Goal: Task Accomplishment & Management: Manage account settings

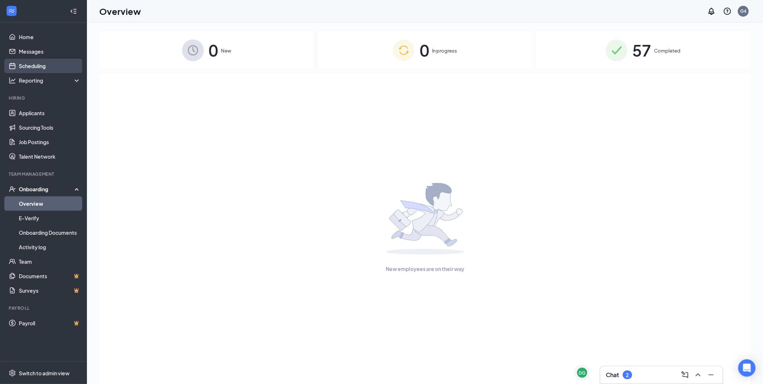
click at [28, 67] on link "Scheduling" at bounding box center [50, 66] width 62 height 14
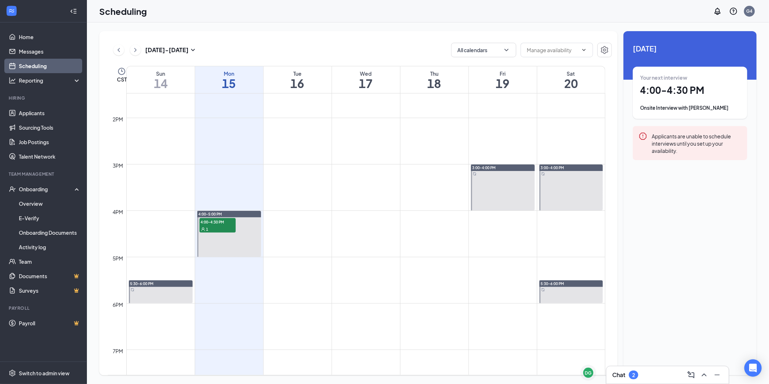
scroll to position [678, 0]
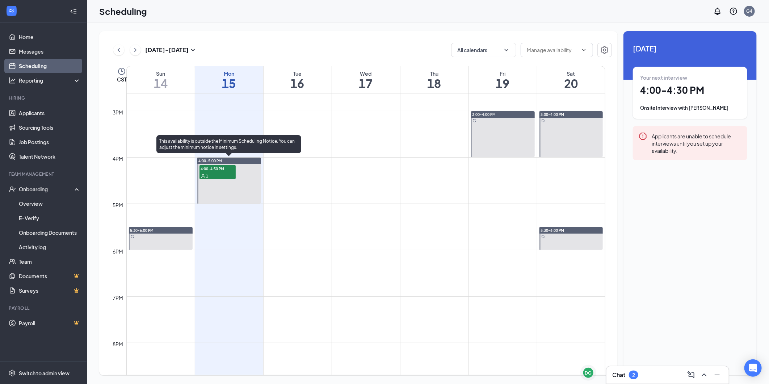
click at [213, 170] on span "4:00-4:30 PM" at bounding box center [217, 168] width 36 height 7
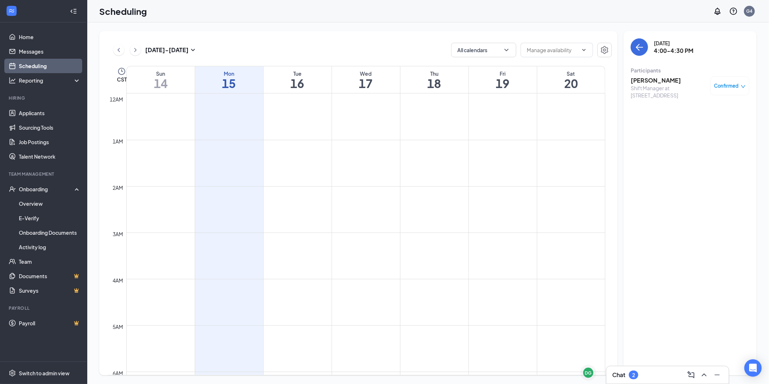
click at [73, 9] on icon "Collapse" at bounding box center [73, 11] width 7 height 7
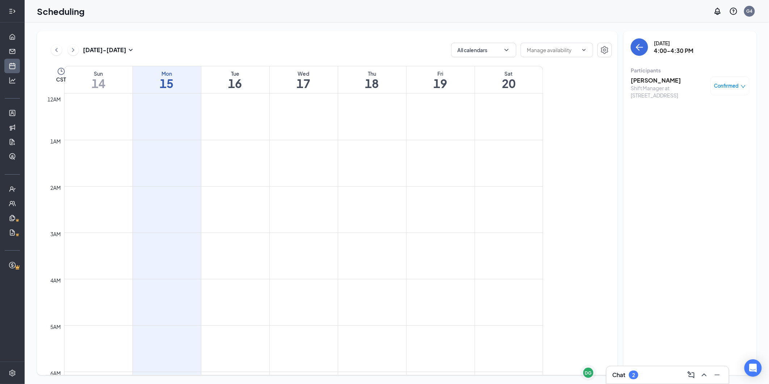
click at [16, 12] on div at bounding box center [12, 11] width 14 height 14
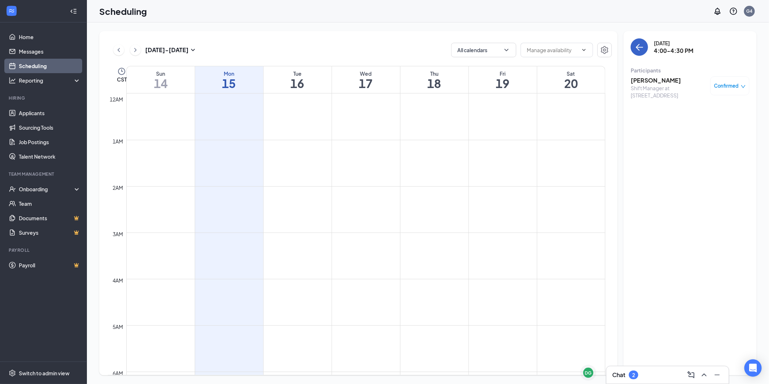
click at [641, 45] on icon "ArrowLeft" at bounding box center [639, 47] width 9 height 9
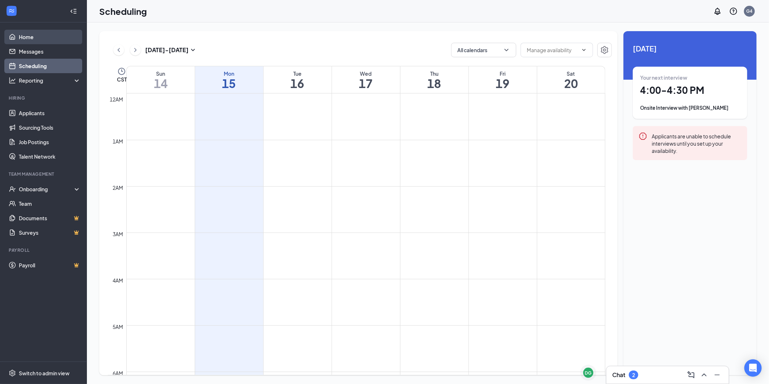
click at [28, 39] on link "Home" at bounding box center [50, 37] width 62 height 14
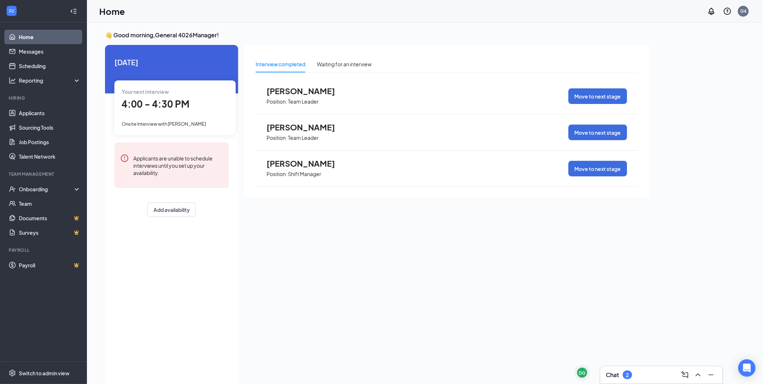
click at [315, 164] on span "[PERSON_NAME]" at bounding box center [306, 163] width 80 height 9
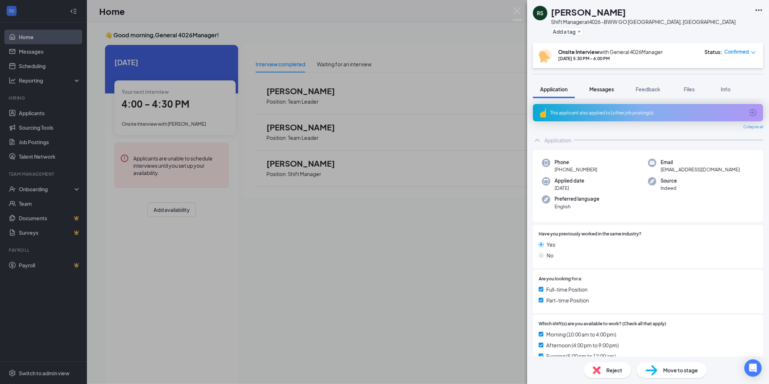
click at [607, 90] on span "Messages" at bounding box center [601, 89] width 25 height 7
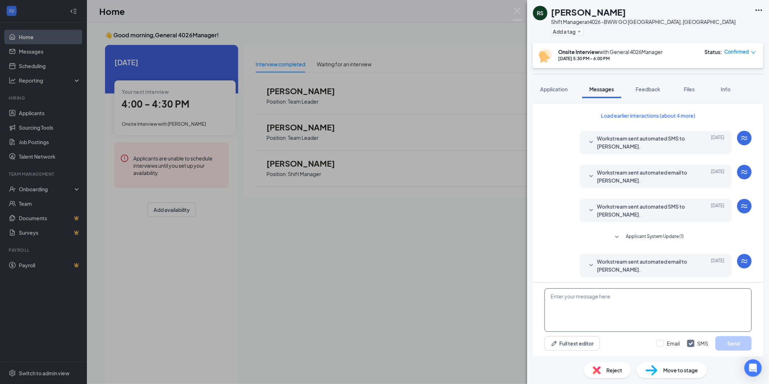
click at [605, 304] on textarea at bounding box center [647, 309] width 207 height 43
click at [602, 306] on textarea at bounding box center [647, 309] width 207 height 43
click at [182, 295] on div "RS [PERSON_NAME] Shift Manager at 4026 -[GEOGRAPHIC_DATA], [GEOGRAPHIC_DATA] Ad…" at bounding box center [384, 192] width 769 height 384
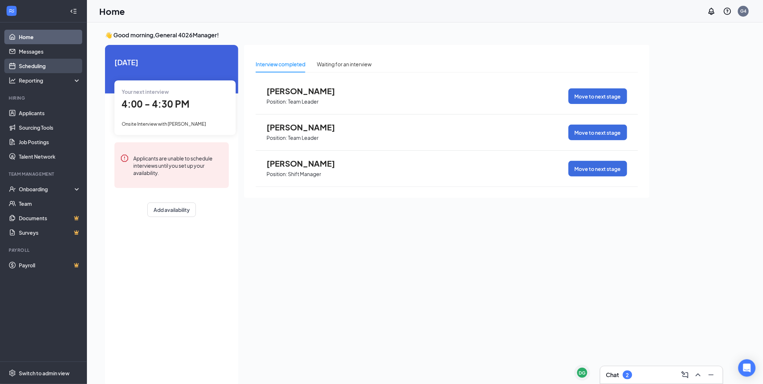
click at [22, 68] on link "Scheduling" at bounding box center [50, 66] width 62 height 14
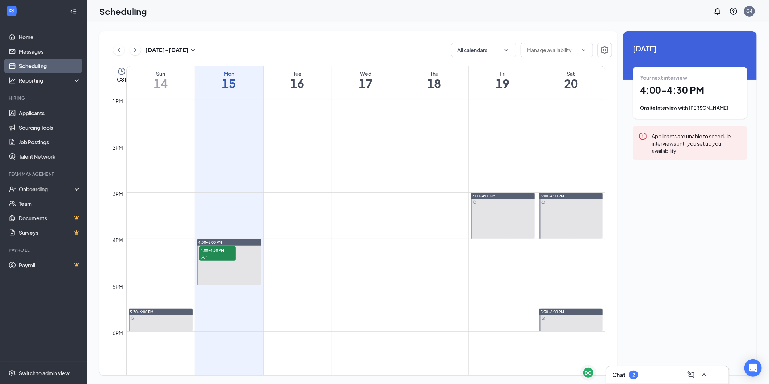
scroll to position [597, 0]
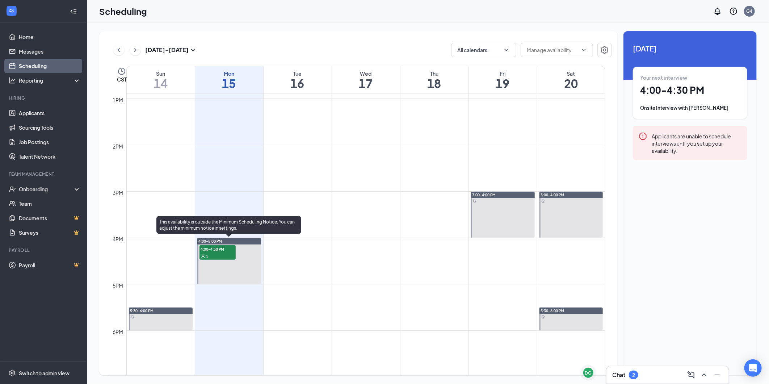
click at [216, 251] on span "4:00-4:30 PM" at bounding box center [217, 248] width 36 height 7
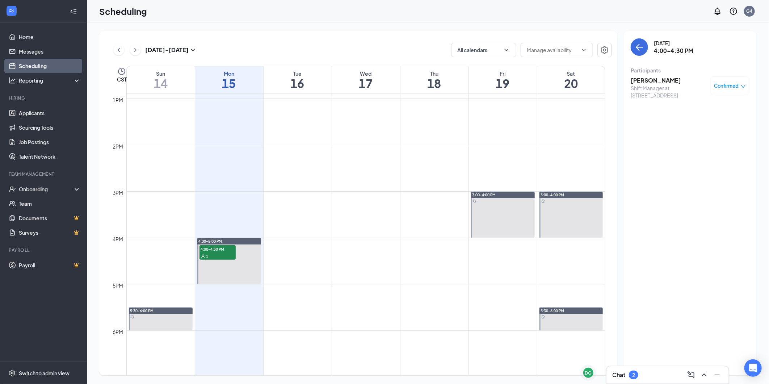
click at [646, 81] on h3 "[PERSON_NAME]" at bounding box center [669, 80] width 76 height 8
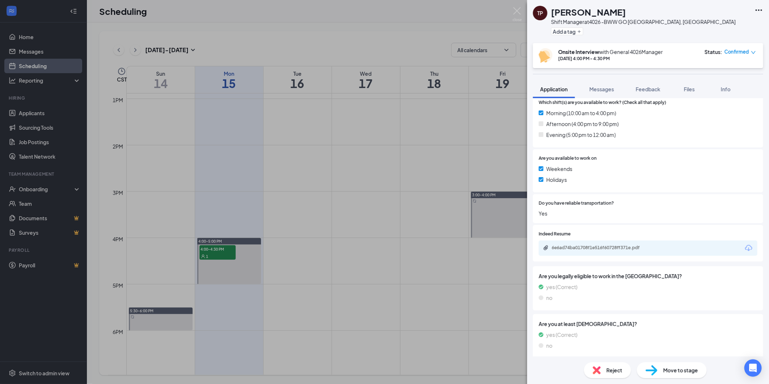
scroll to position [204, 0]
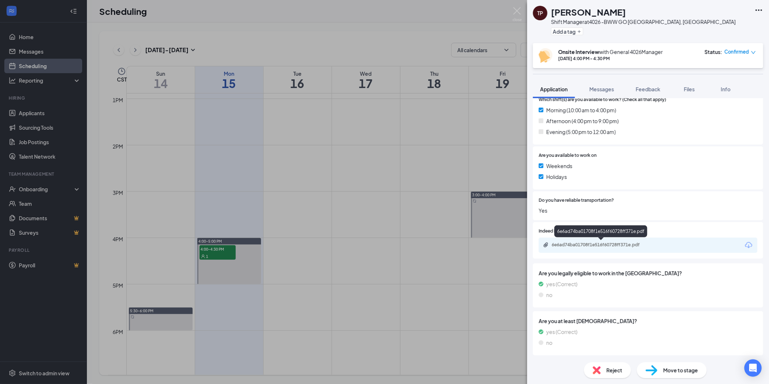
click at [598, 244] on div "6e6ad74ba01708f1e516f60728ff371e.pdf" at bounding box center [602, 245] width 101 height 6
click at [160, 268] on div "TP [PERSON_NAME] Manager at 4026 -[GEOGRAPHIC_DATA], [GEOGRAPHIC_DATA] Add a ta…" at bounding box center [384, 192] width 769 height 384
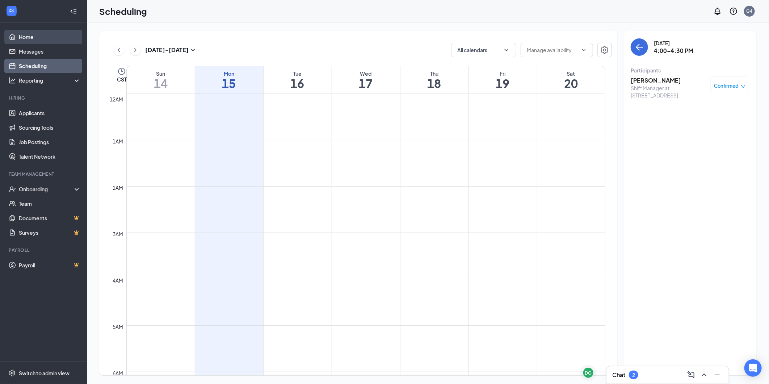
click at [25, 33] on link "Home" at bounding box center [50, 37] width 62 height 14
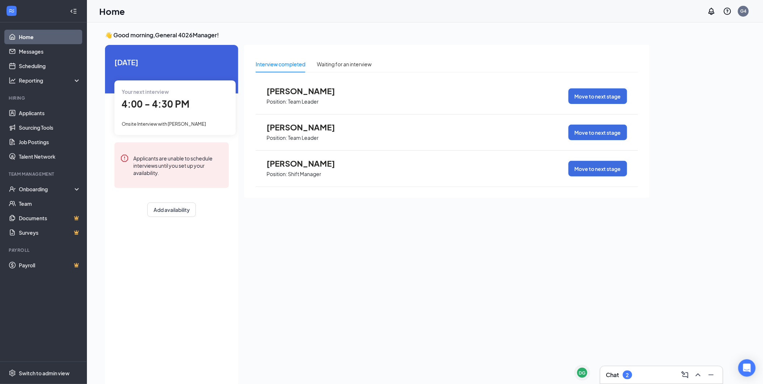
click at [118, 15] on h1 "Home" at bounding box center [112, 11] width 26 height 12
click at [604, 12] on div "Home G4" at bounding box center [425, 11] width 676 height 22
click at [357, 63] on div "Waiting for an interview" at bounding box center [344, 64] width 55 height 8
click at [41, 141] on link "Job Postings" at bounding box center [50, 142] width 62 height 14
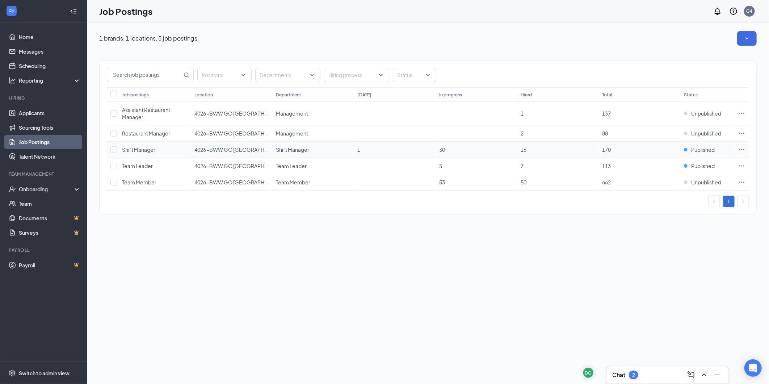
click at [743, 150] on icon "Ellipses" at bounding box center [741, 149] width 7 height 7
click at [565, 258] on div "1 brands, 1 locations, 5 job postings Positions Departments Hiring process Stat…" at bounding box center [428, 202] width 682 height 361
click at [686, 183] on div "Unpublished" at bounding box center [702, 181] width 37 height 7
click at [650, 204] on p "Your position is publicly available on your career page and job boards." at bounding box center [676, 208] width 97 height 12
click at [687, 166] on div "Published" at bounding box center [699, 165] width 31 height 7
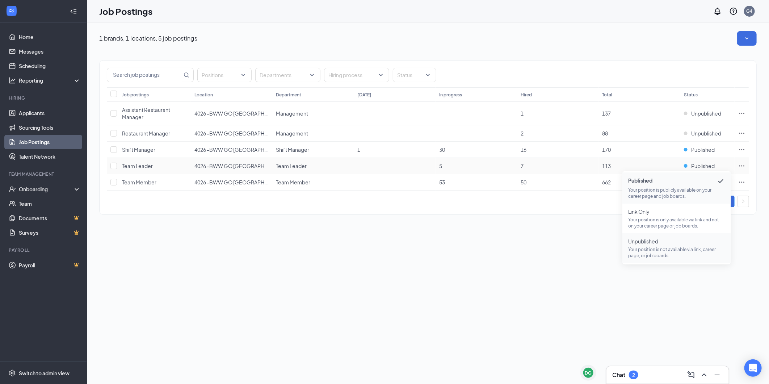
click at [650, 244] on span "Unpublished" at bounding box center [676, 240] width 97 height 7
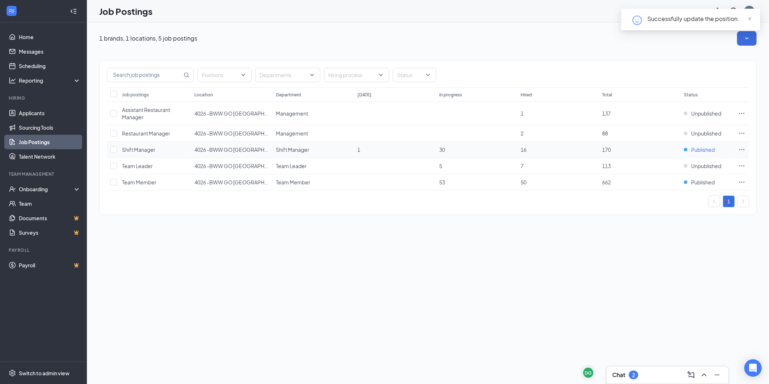
click at [686, 151] on div "Published" at bounding box center [699, 149] width 31 height 7
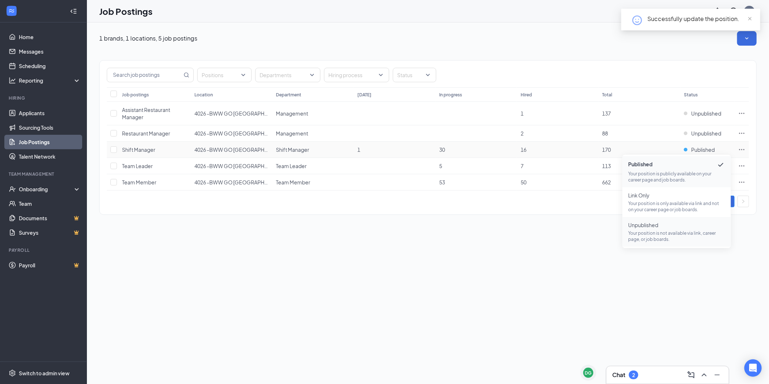
click at [650, 225] on span "Unpublished" at bounding box center [676, 224] width 97 height 7
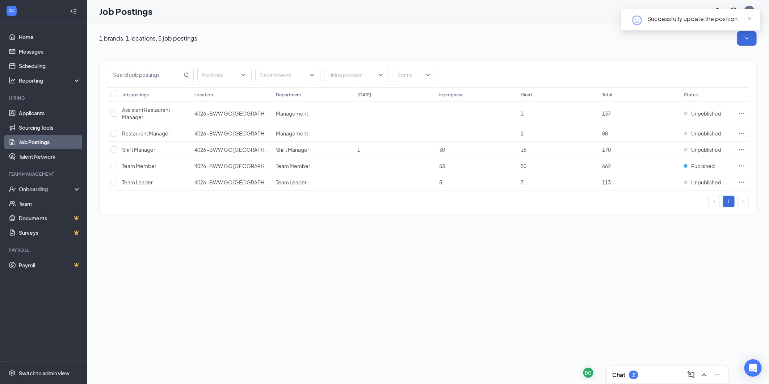
click at [609, 271] on div "1 brands, 1 locations, 5 job postings Positions Departments Hiring process Stat…" at bounding box center [428, 202] width 682 height 361
click at [111, 165] on input "checkbox" at bounding box center [113, 166] width 7 height 7
checkbox input "true"
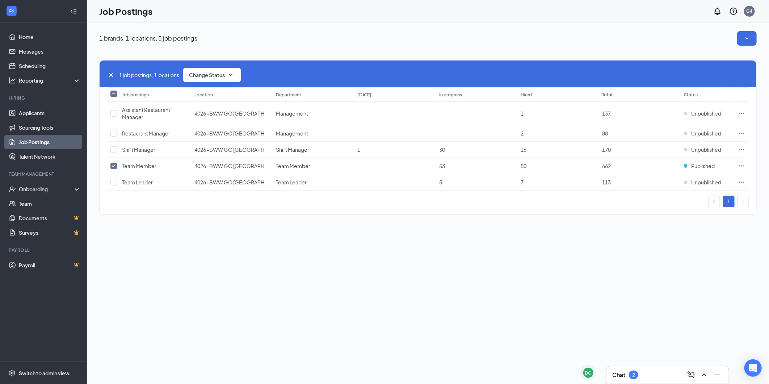
click at [530, 295] on div "1 brands, 1 locations, 5 job postings 1 job postings, 1 locations Change Status…" at bounding box center [428, 202] width 682 height 361
click at [538, 292] on div "1 brands, 1 locations, 5 job postings 1 job postings, 1 locations Change Status…" at bounding box center [428, 202] width 682 height 361
click at [539, 292] on div "1 brands, 1 locations, 5 job postings 1 job postings, 1 locations Change Status…" at bounding box center [428, 202] width 682 height 361
